Goal: Transaction & Acquisition: Subscribe to service/newsletter

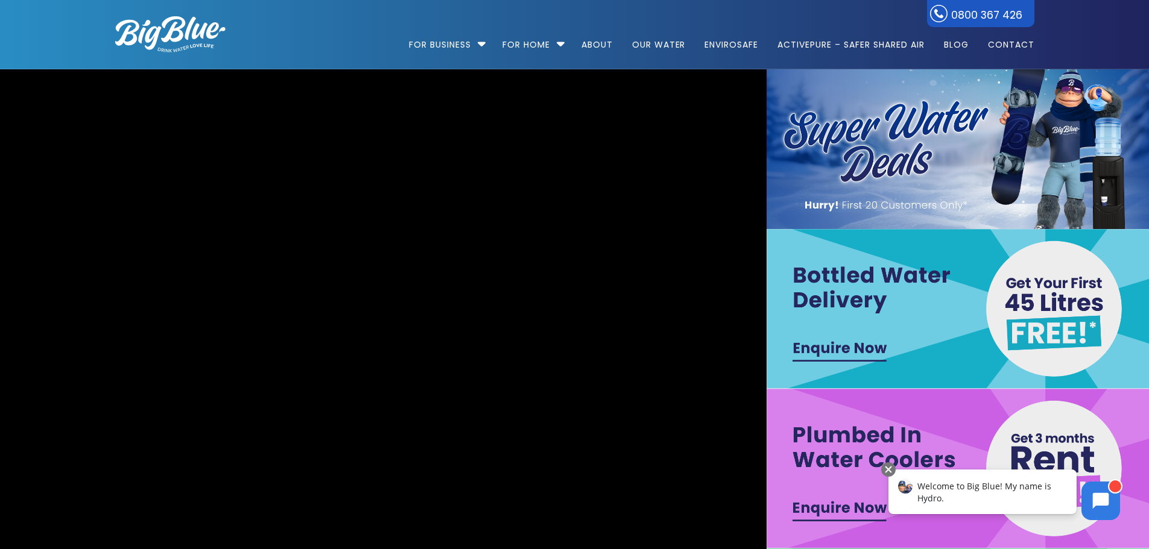
click at [858, 345] on img at bounding box center [958, 309] width 384 height 160
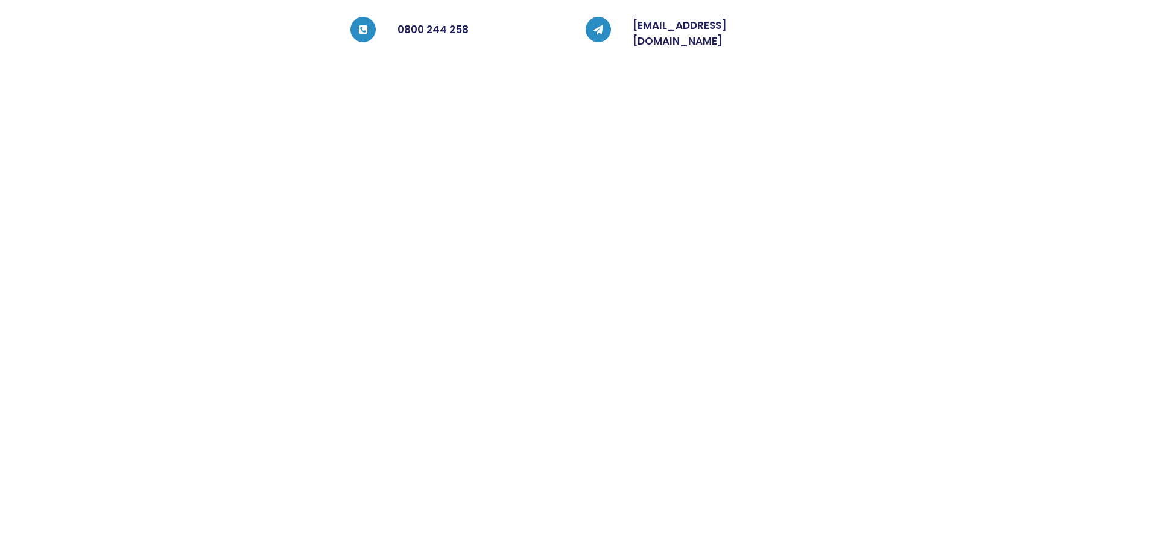
scroll to position [516, 0]
